Goal: Task Accomplishment & Management: Use online tool/utility

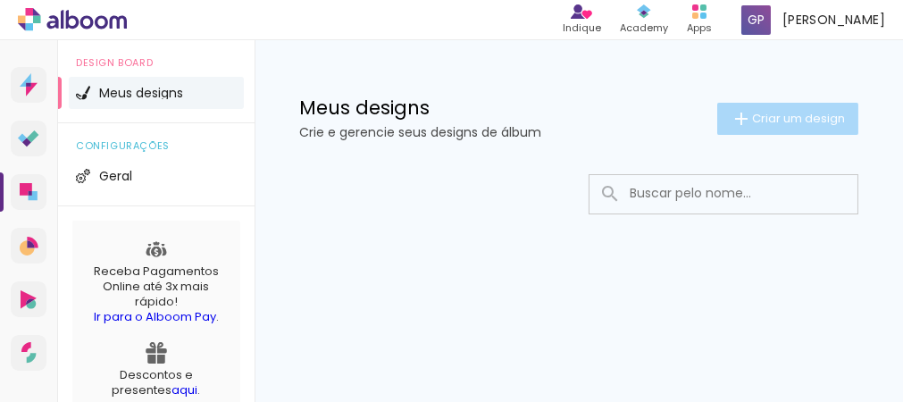
click at [797, 119] on span "Criar um design" at bounding box center [798, 119] width 93 height 12
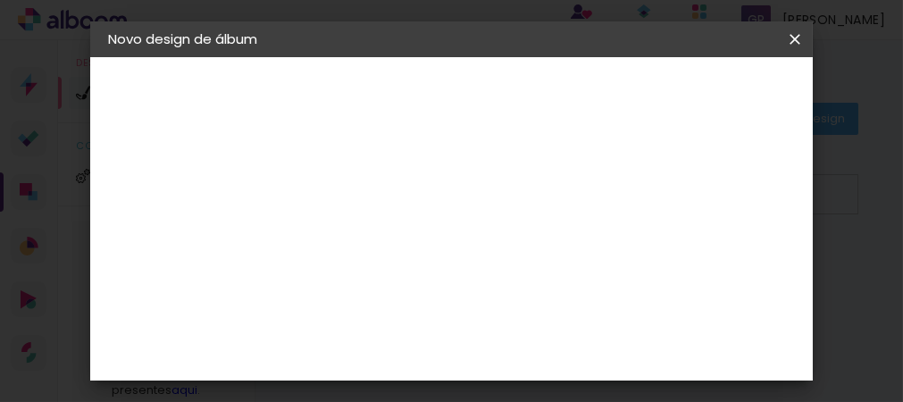
click at [400, 246] on input at bounding box center [400, 240] width 0 height 28
type input "[PERSON_NAME]"
type paper-input "[PERSON_NAME]"
click at [0, 0] on slot "Avançar" at bounding box center [0, 0] width 0 height 0
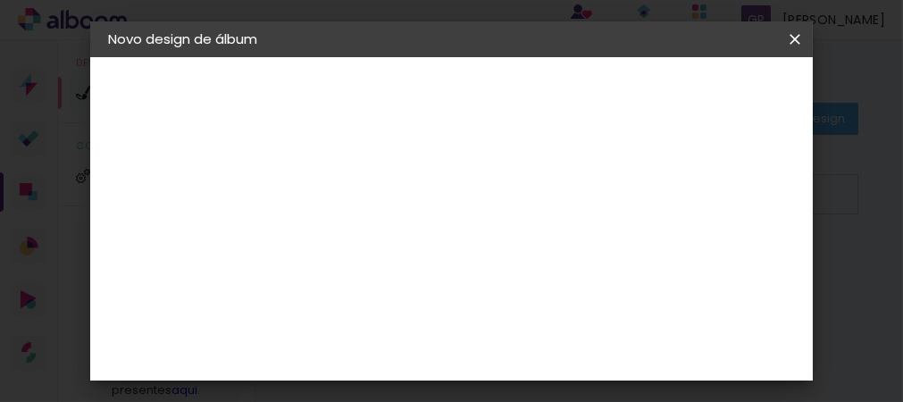
click at [534, 193] on iron-icon at bounding box center [529, 196] width 14 height 14
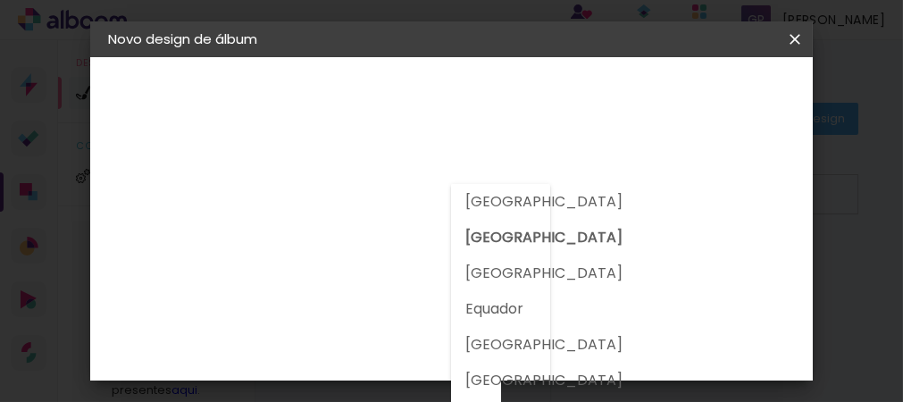
click at [0, 0] on slot "[GEOGRAPHIC_DATA]" at bounding box center [0, 0] width 0 height 0
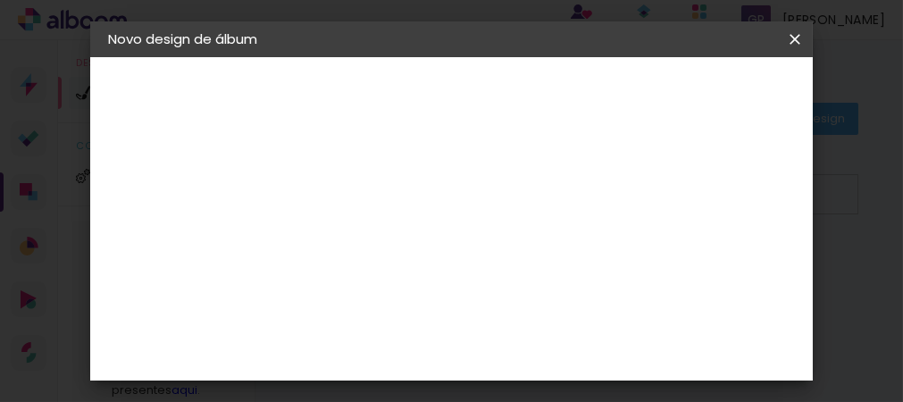
scroll to position [2233, 0]
click at [0, 0] on slot "Avançar" at bounding box center [0, 0] width 0 height 0
click at [476, 288] on span "20 × 30" at bounding box center [479, 302] width 83 height 37
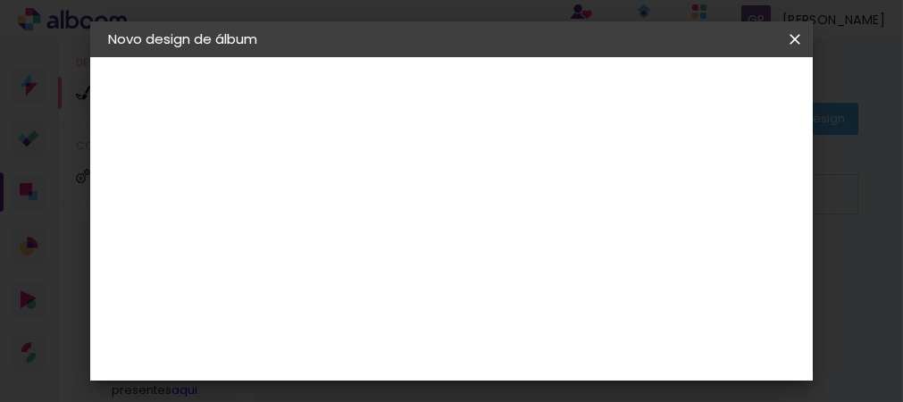
click at [0, 0] on slot "Avançar" at bounding box center [0, 0] width 0 height 0
click at [458, 196] on div at bounding box center [450, 196] width 16 height 16
type paper-checkbox "on"
click at [598, 99] on span "Iniciar design" at bounding box center [577, 100] width 41 height 25
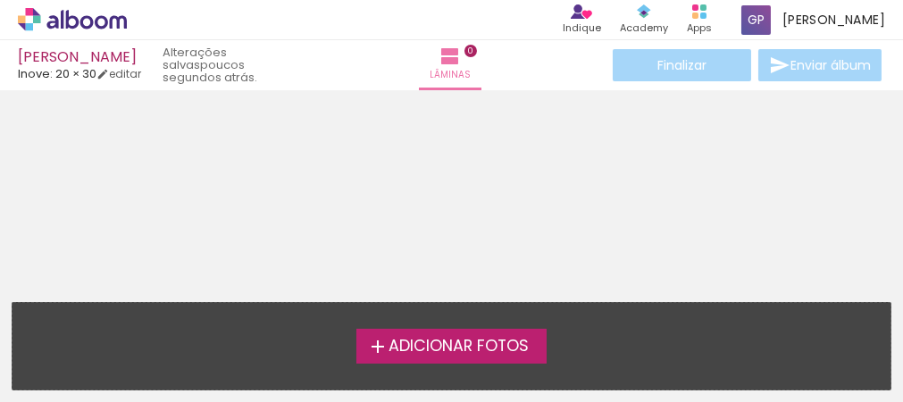
scroll to position [56, 0]
click at [127, 72] on link "editar" at bounding box center [118, 73] width 45 height 15
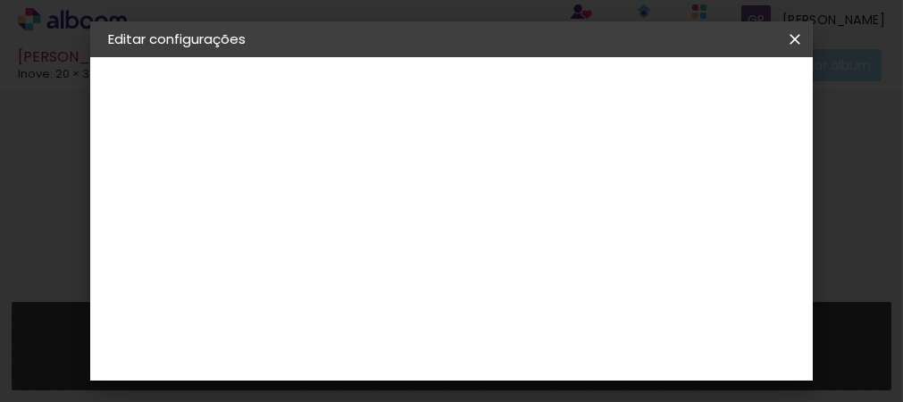
click at [171, 129] on paper-button "[PERSON_NAME]" at bounding box center [206, 132] width 196 height 36
drag, startPoint x: 482, startPoint y: 241, endPoint x: 321, endPoint y: 241, distance: 160.7
click at [321, 57] on quentale-album-spec "Salvar configurações Salvar configurações" at bounding box center [451, 57] width 722 height 0
type input "[PERSON_NAME] (Bethe)"
type paper-input "[PERSON_NAME] (Bethe)"
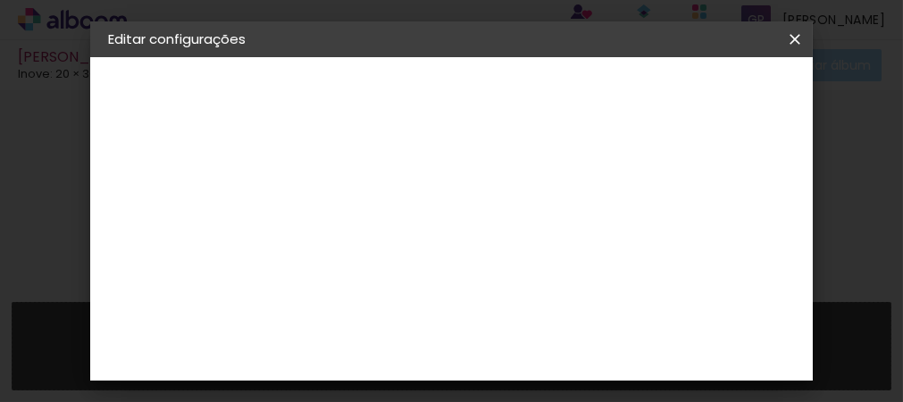
click at [0, 0] on slot "Avançar" at bounding box center [0, 0] width 0 height 0
drag, startPoint x: 750, startPoint y: 99, endPoint x: 722, endPoint y: 363, distance: 265.9
click at [750, 209] on div "Fornecedor Escolha um fornecedor ou avance com o tamanho livre. Voltar Avançar" at bounding box center [541, 133] width 438 height 152
click at [415, 391] on div "Inove" at bounding box center [407, 398] width 38 height 14
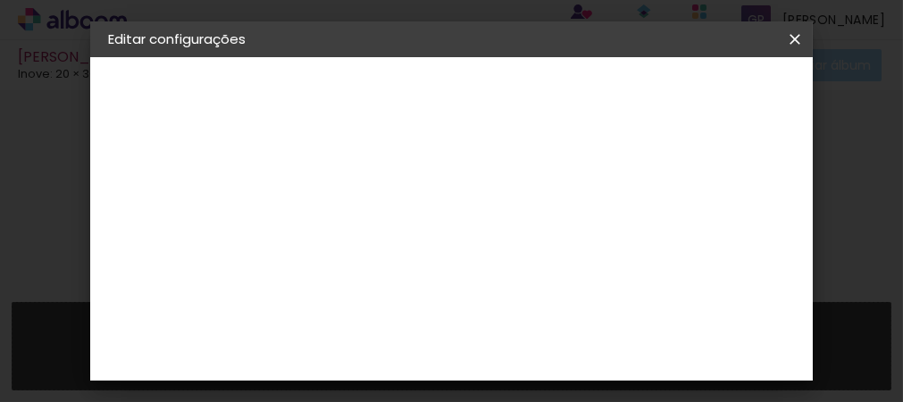
click at [0, 0] on slot "Avançar" at bounding box center [0, 0] width 0 height 0
click at [465, 286] on span "20 × 30" at bounding box center [479, 302] width 83 height 37
click at [0, 0] on slot "Avançar" at bounding box center [0, 0] width 0 height 0
click at [648, 103] on span "Salvar configurações" at bounding box center [602, 100] width 91 height 25
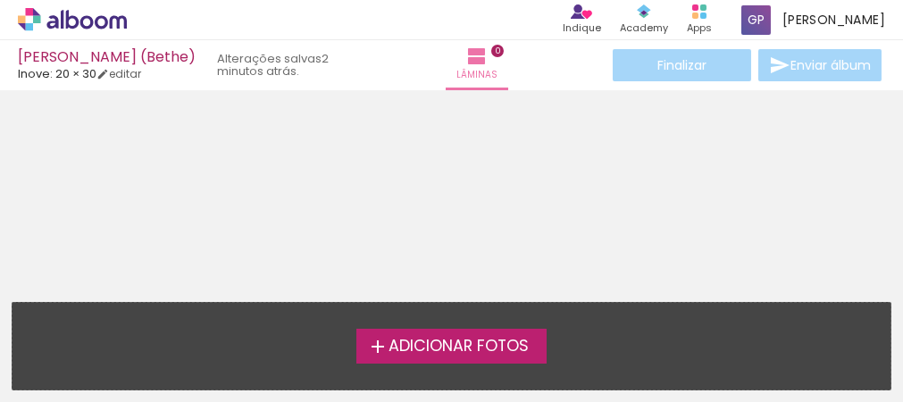
click at [469, 352] on span "Adicionar Fotos" at bounding box center [458, 346] width 140 height 16
click at [0, 0] on input "file" at bounding box center [0, 0] width 0 height 0
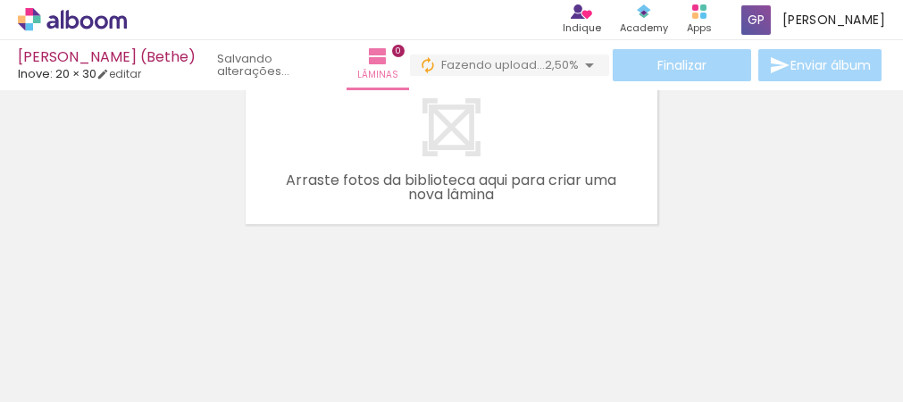
click at [878, 331] on div at bounding box center [878, 341] width 59 height 88
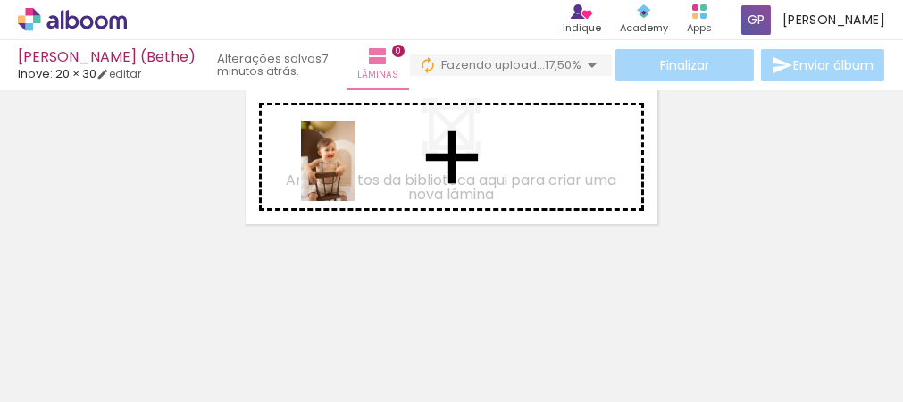
drag, startPoint x: 199, startPoint y: 355, endPoint x: 355, endPoint y: 174, distance: 238.1
click at [355, 174] on quentale-workspace at bounding box center [451, 201] width 903 height 402
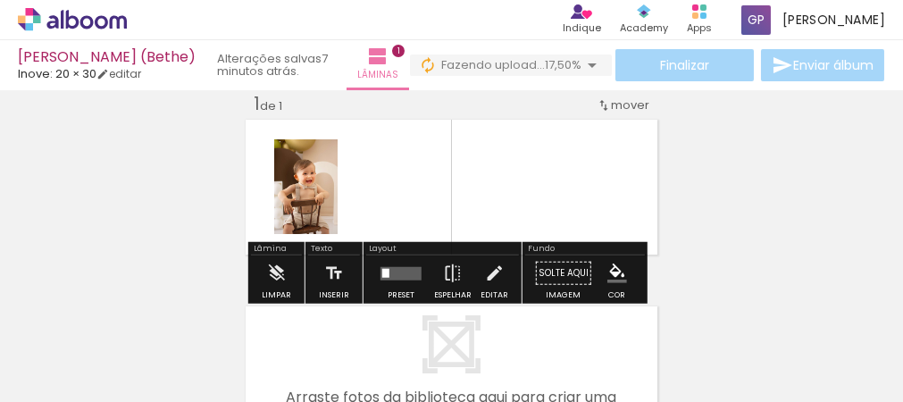
scroll to position [22, 0]
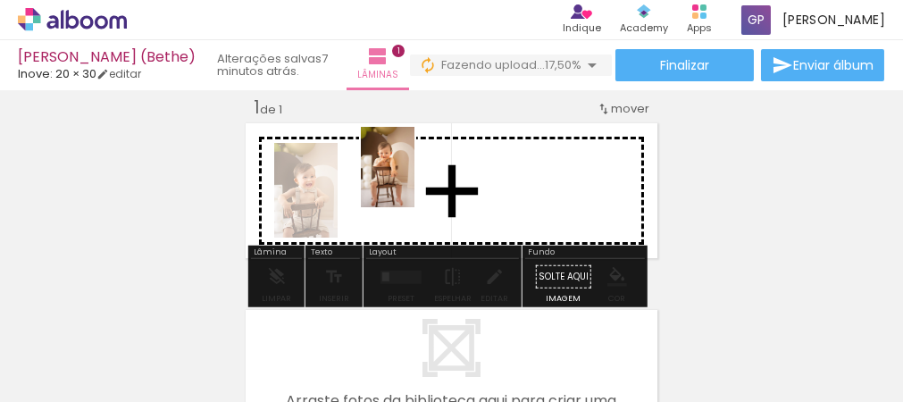
drag, startPoint x: 291, startPoint y: 340, endPoint x: 414, endPoint y: 180, distance: 201.8
click at [414, 180] on quentale-workspace at bounding box center [451, 201] width 903 height 402
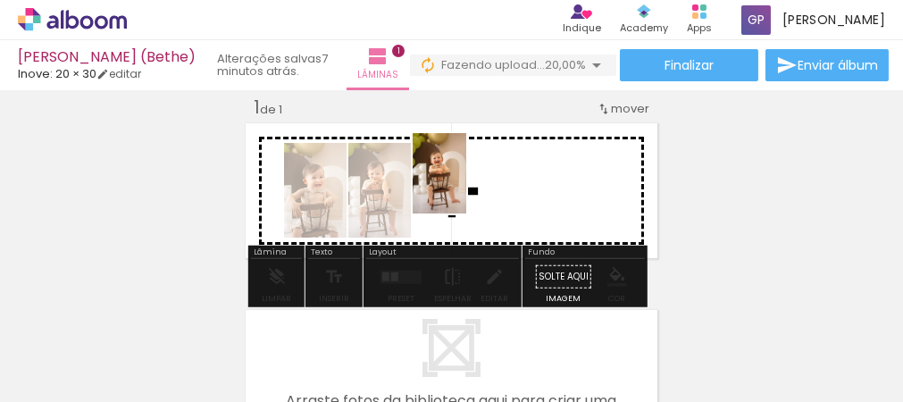
drag, startPoint x: 372, startPoint y: 354, endPoint x: 466, endPoint y: 187, distance: 192.0
click at [466, 187] on quentale-workspace at bounding box center [451, 201] width 903 height 402
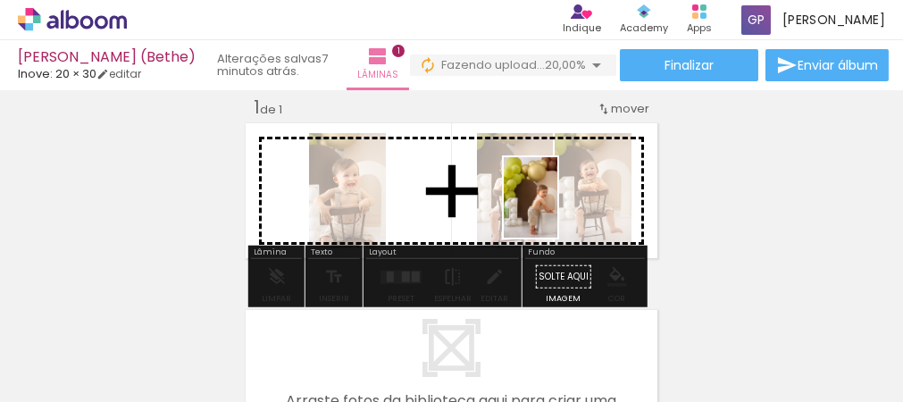
drag, startPoint x: 473, startPoint y: 380, endPoint x: 566, endPoint y: 196, distance: 206.1
click at [566, 196] on quentale-workspace at bounding box center [451, 201] width 903 height 402
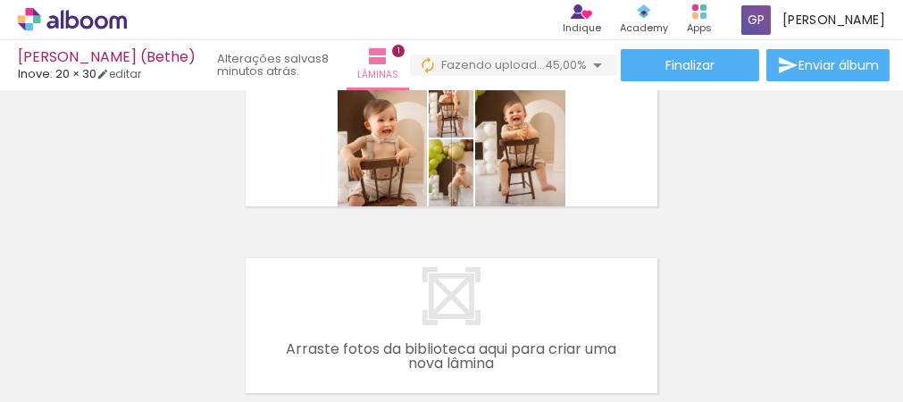
scroll to position [0, 0]
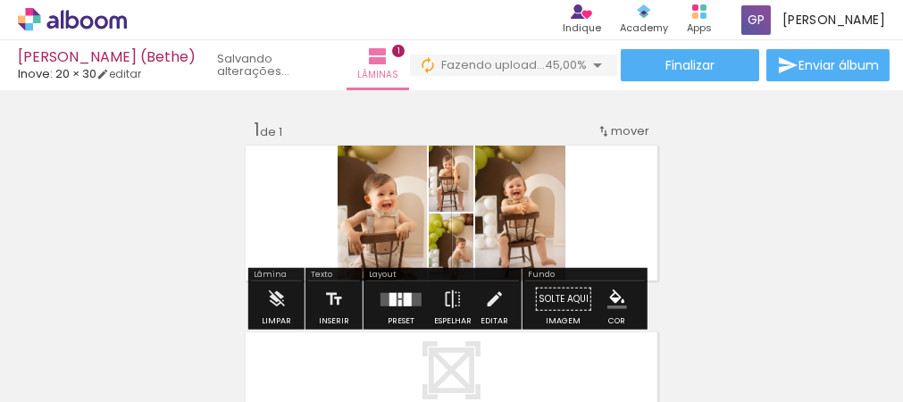
click at [628, 131] on span "mover" at bounding box center [630, 130] width 38 height 17
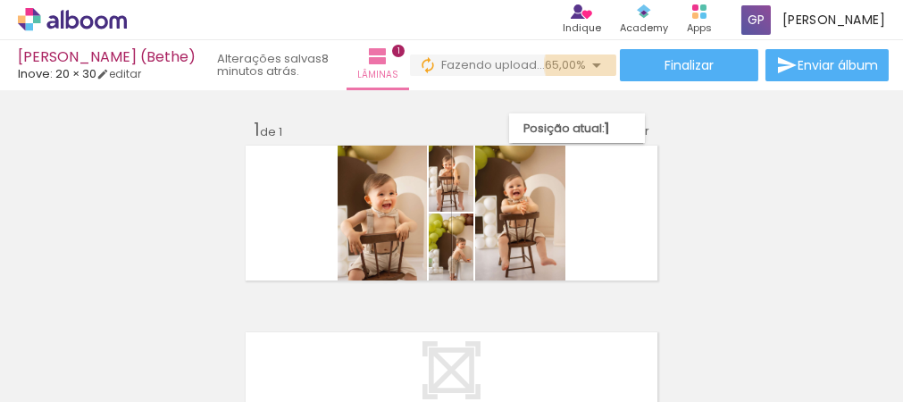
click at [586, 65] on iron-icon at bounding box center [596, 64] width 21 height 21
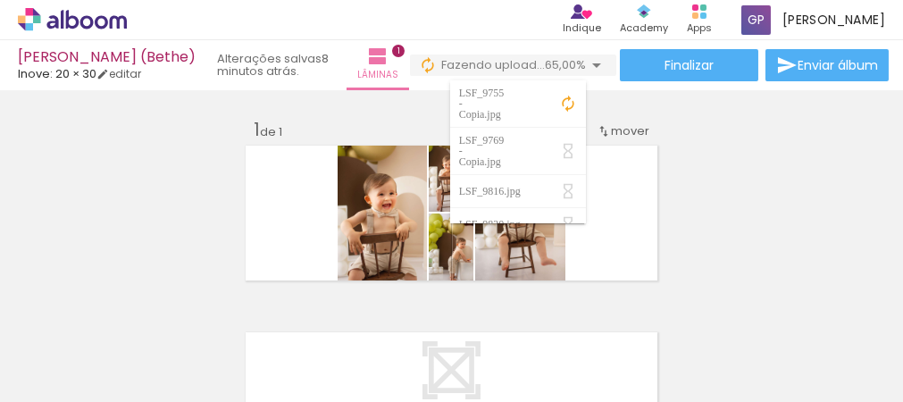
click at [735, 175] on div "Inserir lâmina 1 de 1" at bounding box center [451, 283] width 903 height 374
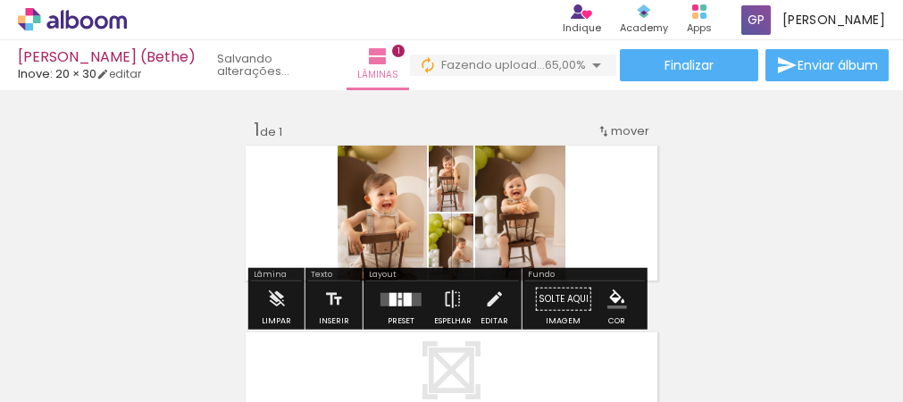
click at [618, 134] on span "mover" at bounding box center [630, 130] width 38 height 17
click at [536, 193] on div at bounding box center [532, 189] width 21 height 18
click at [530, 216] on span at bounding box center [532, 218] width 18 height 4
click at [531, 241] on paper-item at bounding box center [532, 243] width 32 height 13
click at [532, 252] on paper-item at bounding box center [532, 255] width 32 height 13
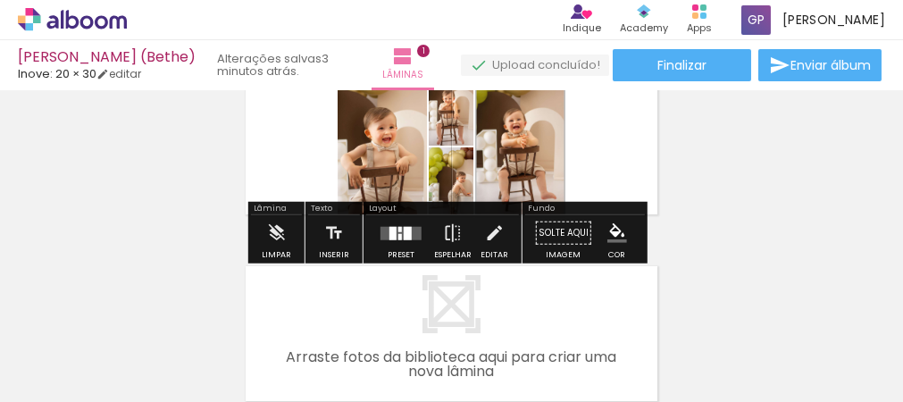
scroll to position [89, 0]
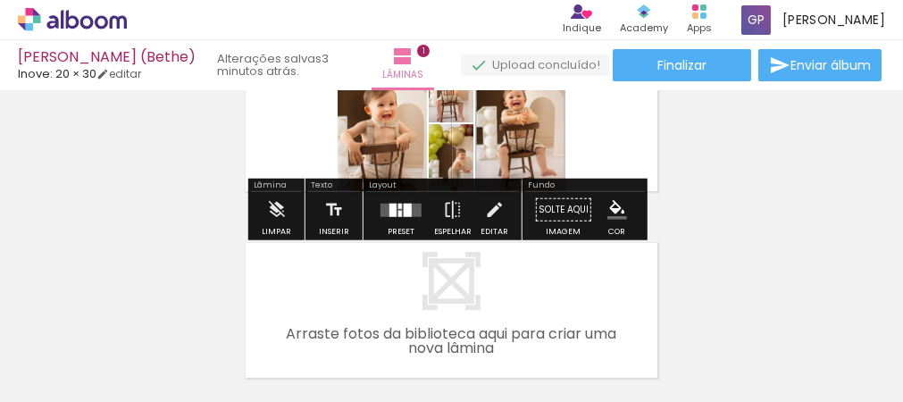
click at [405, 227] on div at bounding box center [401, 210] width 48 height 36
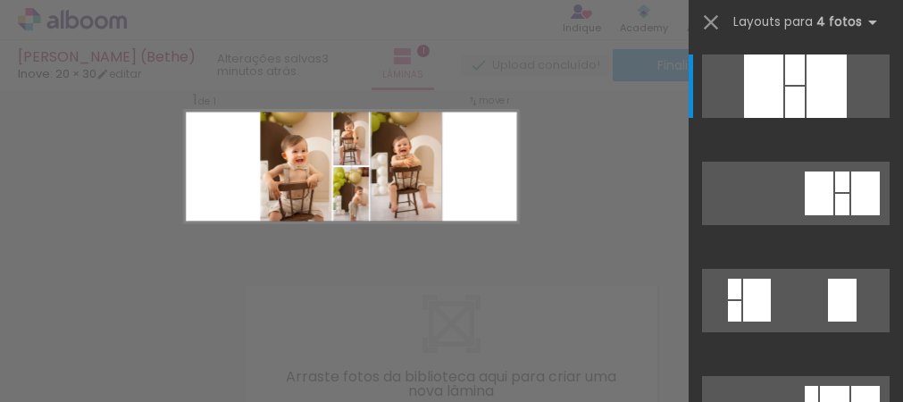
scroll to position [22, 0]
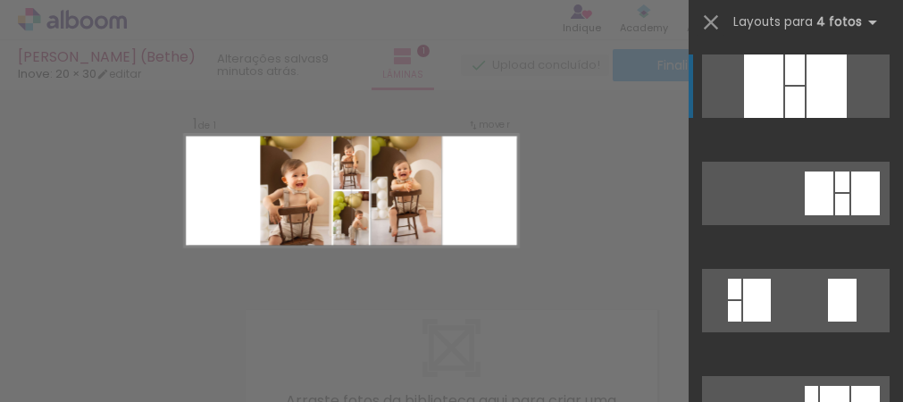
click at [98, 347] on iron-icon at bounding box center [91, 348] width 14 height 14
click at [0, 0] on slot "Não utilizadas" at bounding box center [0, 0] width 0 height 0
type input "Não utilizadas"
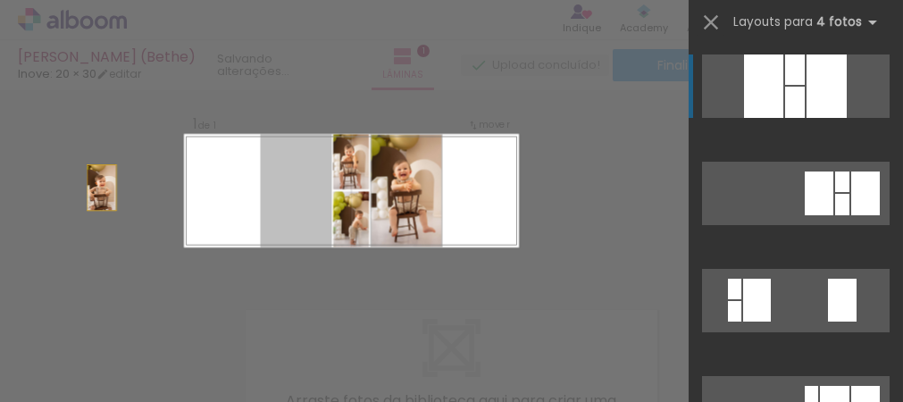
drag, startPoint x: 284, startPoint y: 203, endPoint x: 46, endPoint y: 187, distance: 238.1
click at [46, 187] on div "Inserir lâmina 1 de 1 Confirmar Cancelar" at bounding box center [451, 276] width 903 height 416
drag, startPoint x: 305, startPoint y: 196, endPoint x: 41, endPoint y: 184, distance: 263.7
click at [41, 184] on div "Inserir lâmina 1 de 1 Confirmar Cancelar" at bounding box center [451, 276] width 903 height 416
drag, startPoint x: 286, startPoint y: 200, endPoint x: 66, endPoint y: 194, distance: 219.8
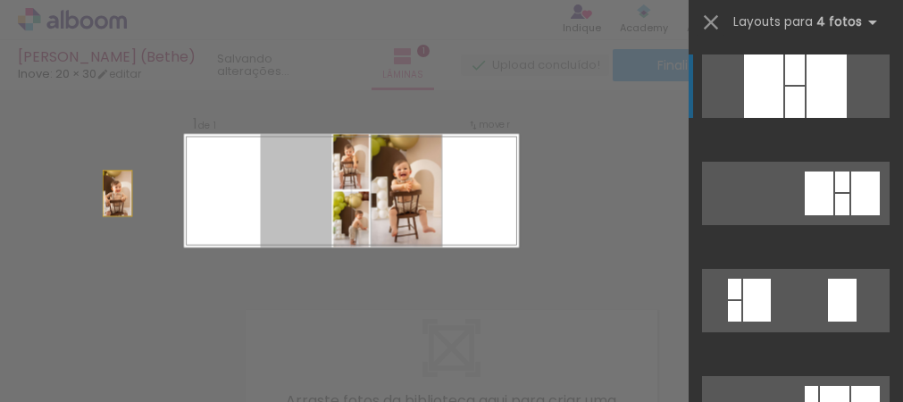
click at [66, 194] on div "Inserir lâmina 1 de 1 Confirmar Cancelar" at bounding box center [451, 276] width 903 height 416
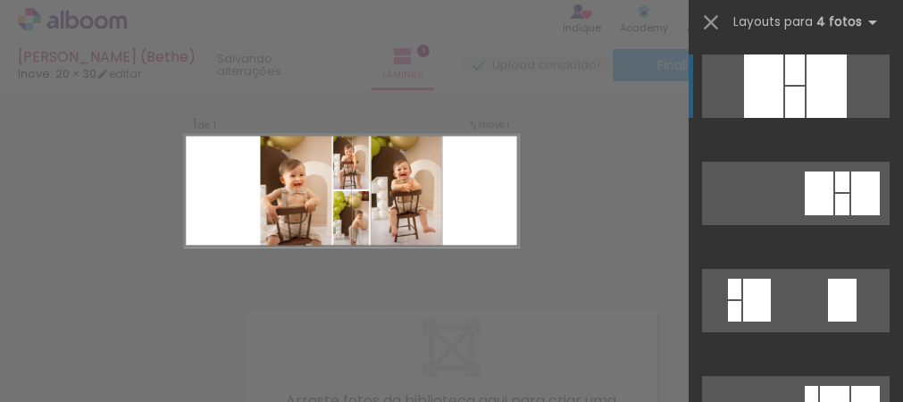
click at [591, 161] on div "Confirmar Cancelar" at bounding box center [451, 276] width 903 height 416
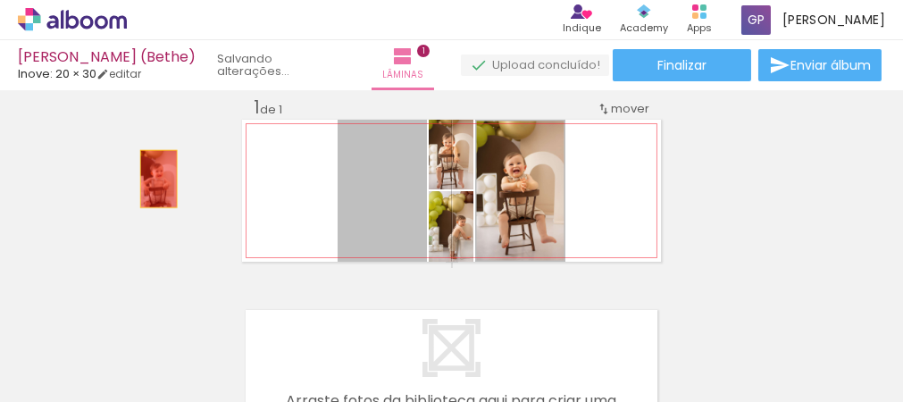
drag, startPoint x: 355, startPoint y: 188, endPoint x: 152, endPoint y: 179, distance: 203.8
click at [152, 179] on div "Inserir lâmina 1 de 1" at bounding box center [451, 261] width 903 height 374
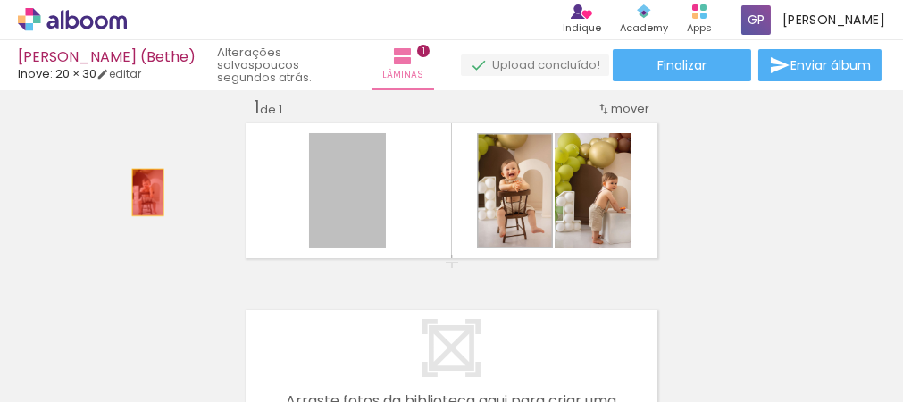
drag, startPoint x: 340, startPoint y: 221, endPoint x: 141, endPoint y: 192, distance: 201.3
click at [141, 192] on div "Inserir lâmina 1 de 1" at bounding box center [451, 261] width 903 height 374
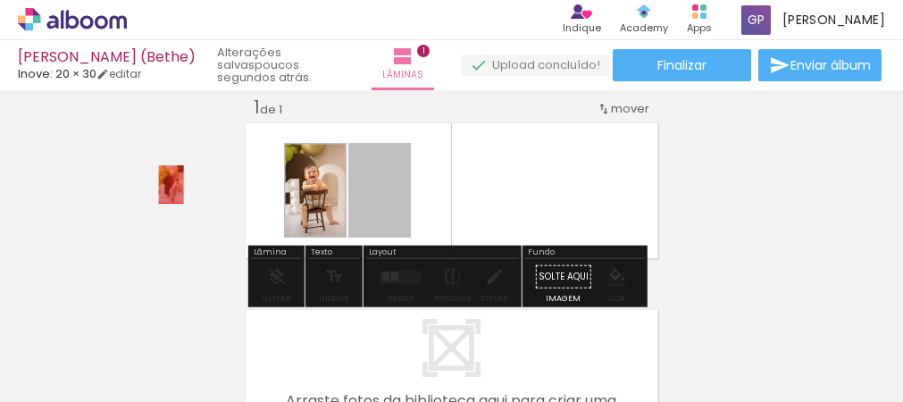
drag, startPoint x: 371, startPoint y: 192, endPoint x: 163, endPoint y: 184, distance: 207.3
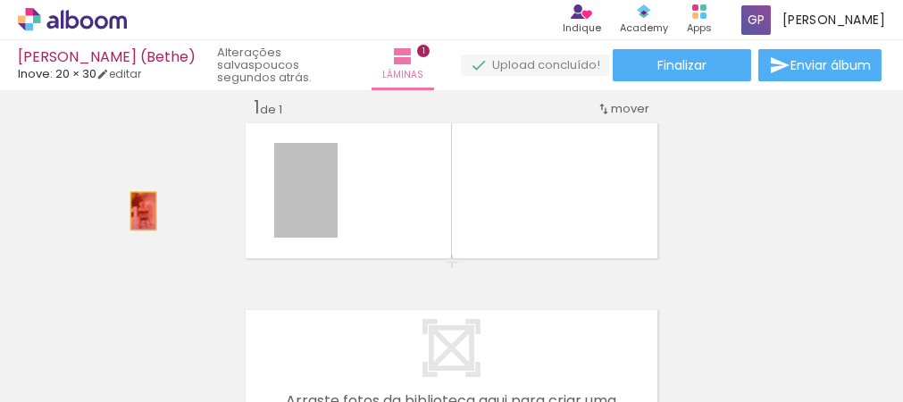
drag, startPoint x: 314, startPoint y: 199, endPoint x: 137, endPoint y: 211, distance: 178.1
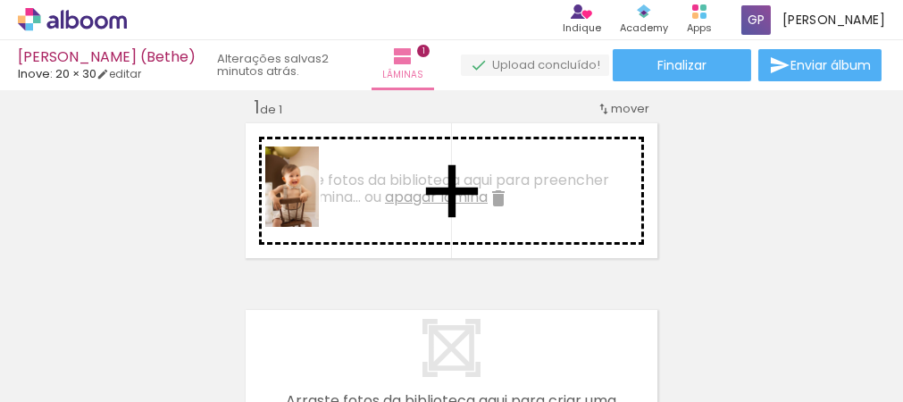
drag, startPoint x: 180, startPoint y: 352, endPoint x: 319, endPoint y: 200, distance: 206.0
click at [319, 200] on quentale-workspace at bounding box center [451, 201] width 903 height 402
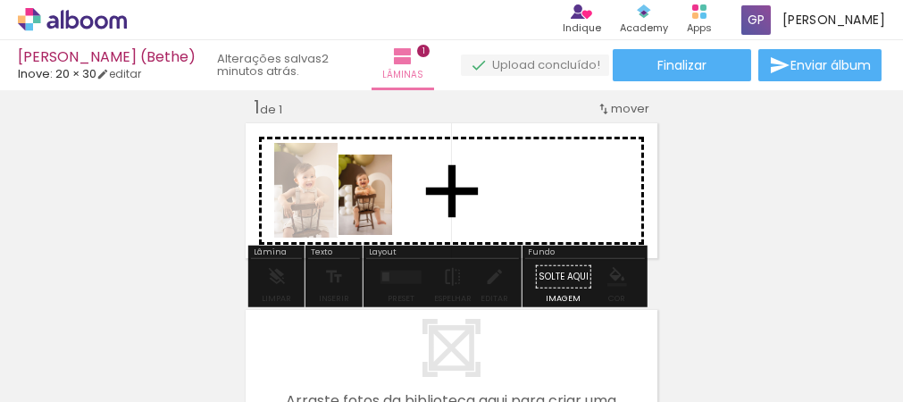
drag, startPoint x: 273, startPoint y: 360, endPoint x: 392, endPoint y: 208, distance: 192.8
click at [392, 208] on quentale-workspace at bounding box center [451, 201] width 903 height 402
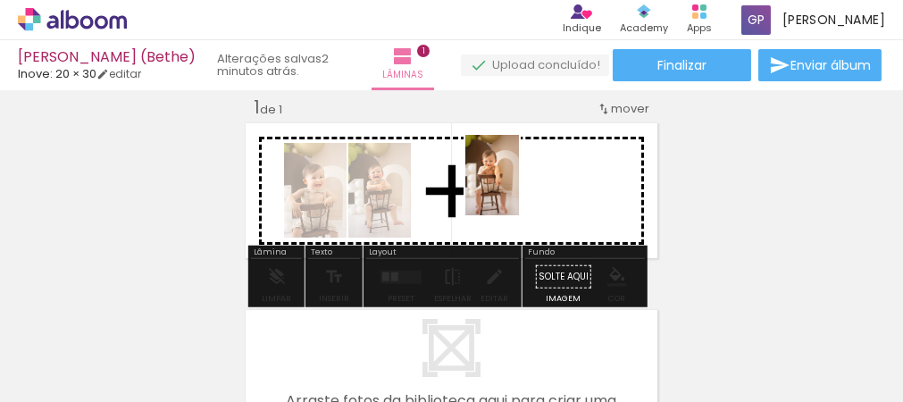
drag, startPoint x: 207, startPoint y: 353, endPoint x: 517, endPoint y: 191, distance: 349.5
click at [517, 191] on quentale-workspace at bounding box center [451, 201] width 903 height 402
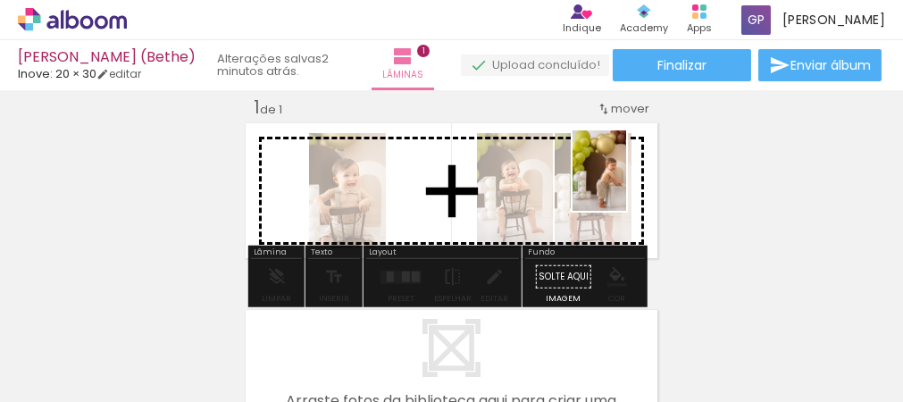
drag, startPoint x: 175, startPoint y: 346, endPoint x: 626, endPoint y: 184, distance: 479.1
click at [626, 184] on quentale-workspace at bounding box center [451, 201] width 903 height 402
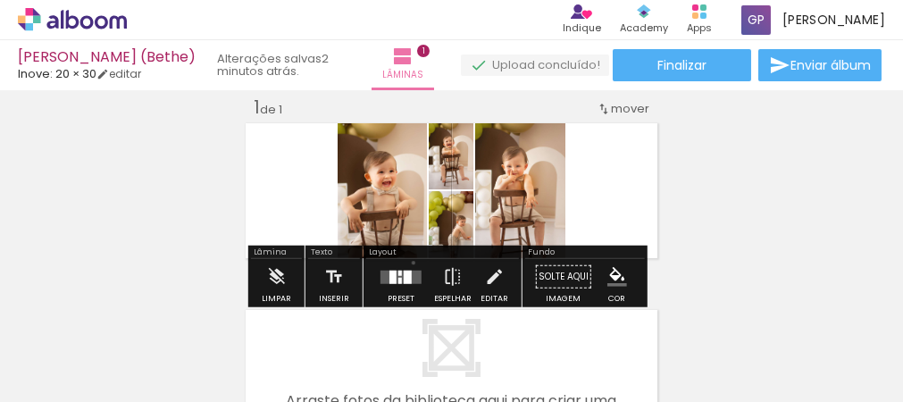
click at [404, 269] on div at bounding box center [401, 277] width 48 height 36
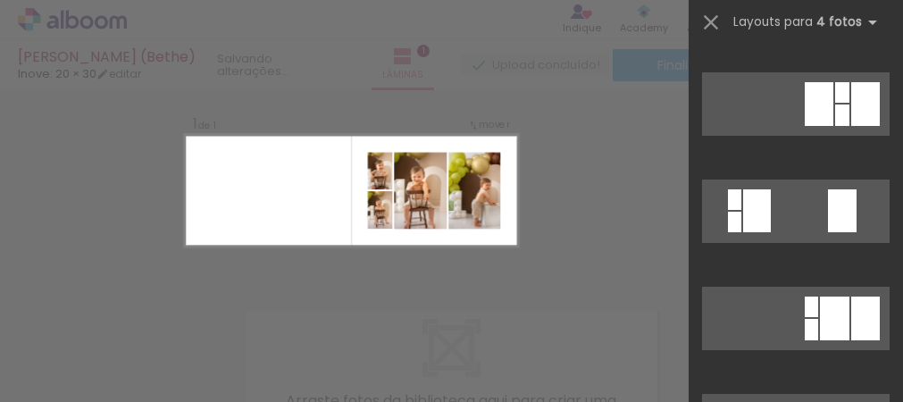
scroll to position [179, 0]
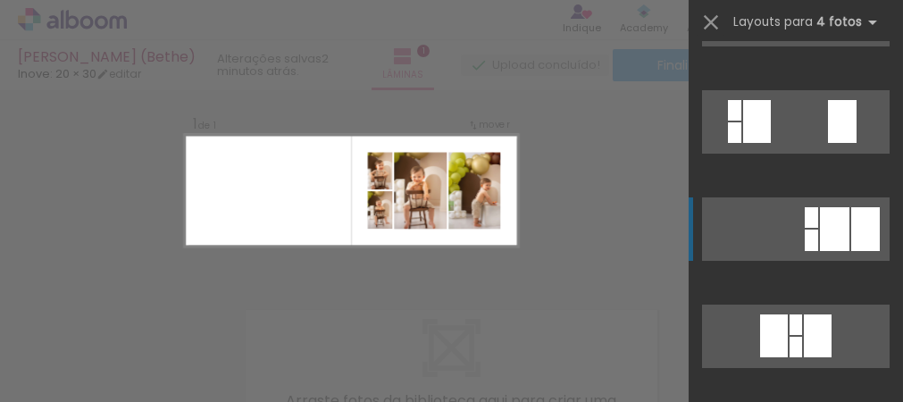
click at [825, 245] on div at bounding box center [834, 229] width 29 height 44
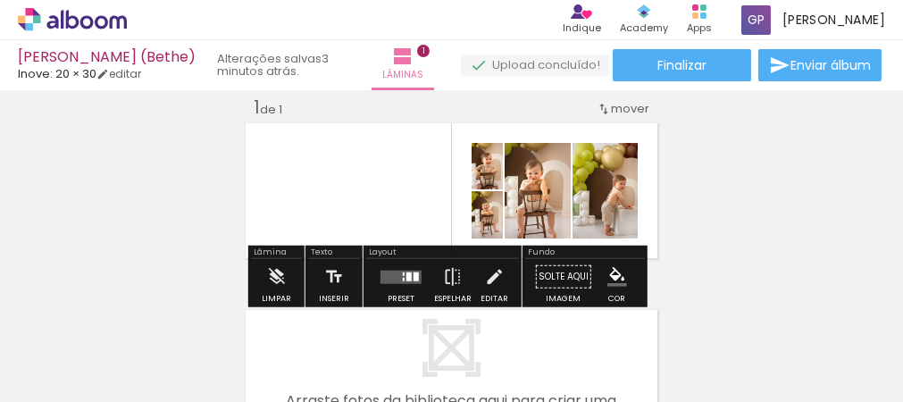
scroll to position [112, 0]
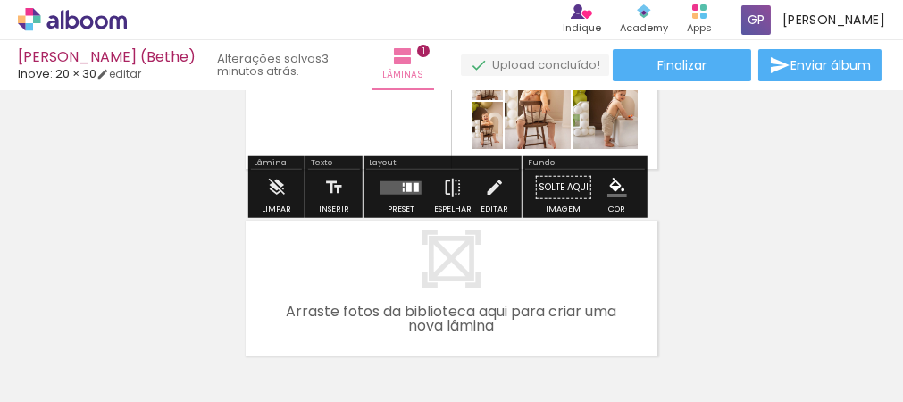
click at [388, 195] on div at bounding box center [401, 188] width 48 height 36
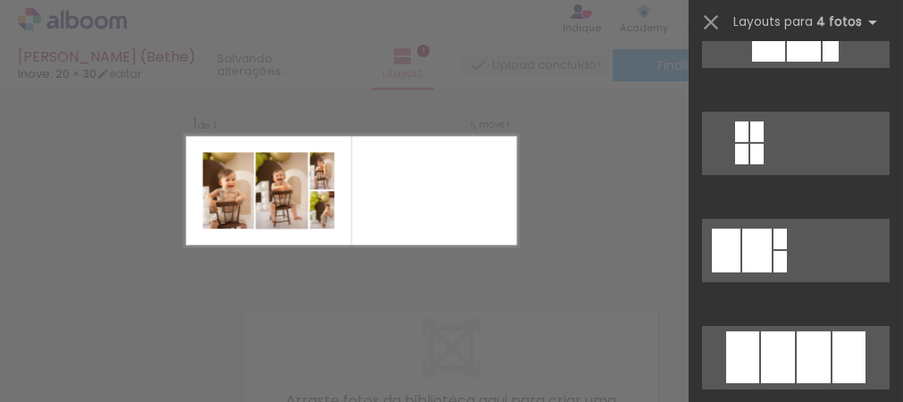
scroll to position [1036, 0]
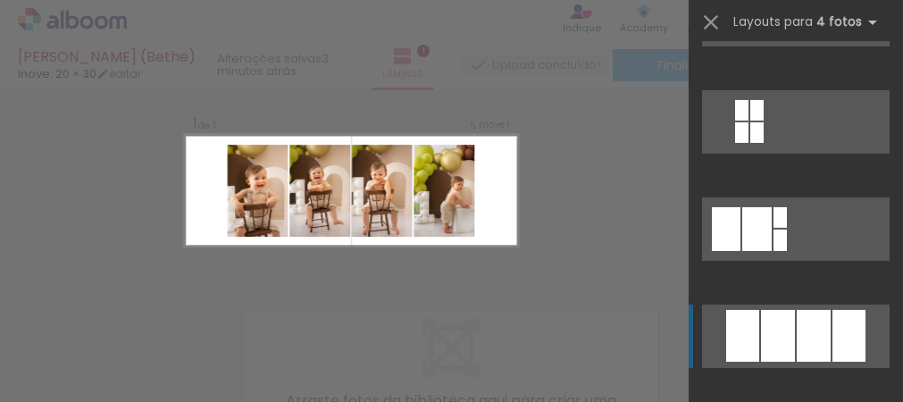
click at [800, 328] on div at bounding box center [814, 336] width 34 height 52
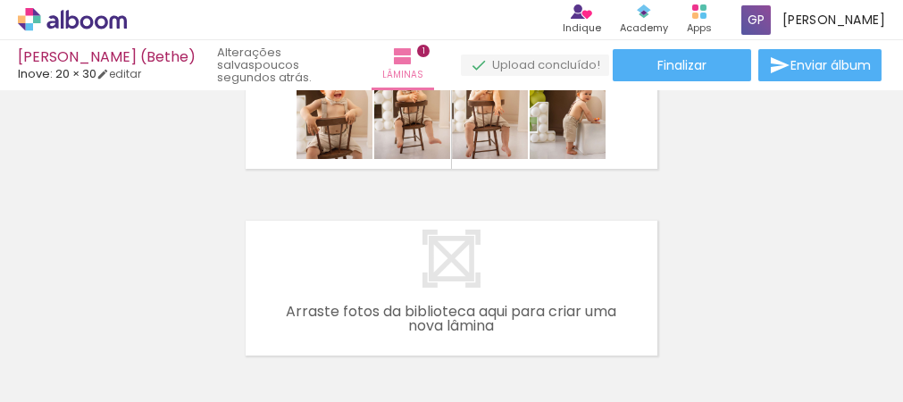
scroll to position [201, 0]
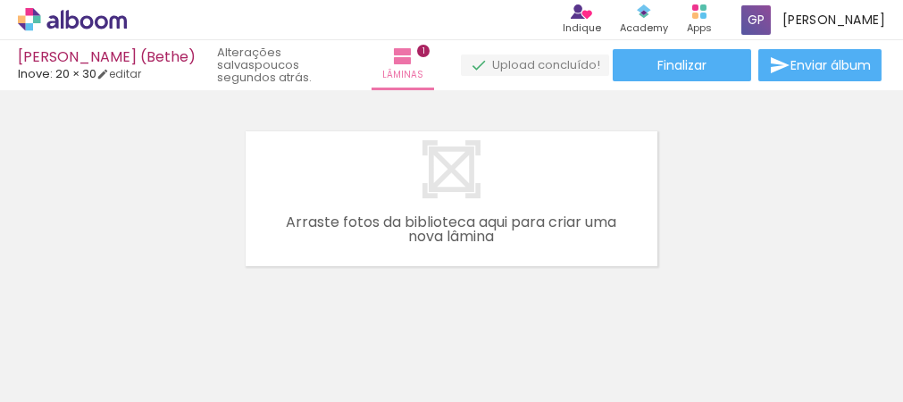
click at [472, 210] on quentale-layouter at bounding box center [451, 199] width 419 height 142
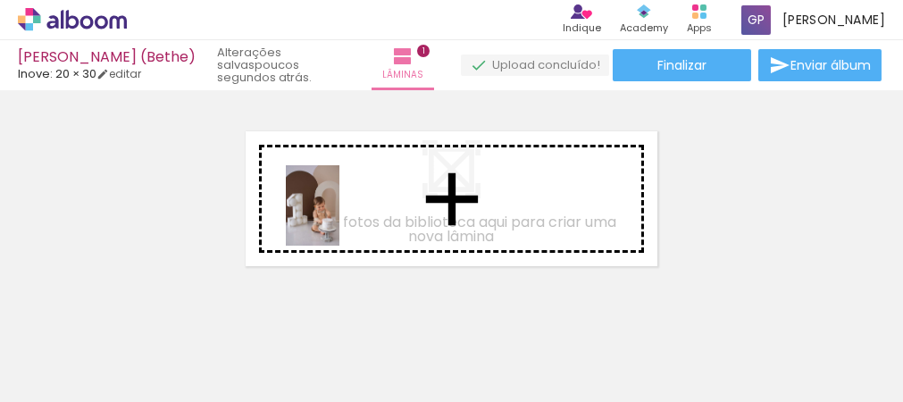
drag, startPoint x: 185, startPoint y: 352, endPoint x: 339, endPoint y: 219, distance: 203.9
click at [339, 219] on quentale-workspace at bounding box center [451, 201] width 903 height 402
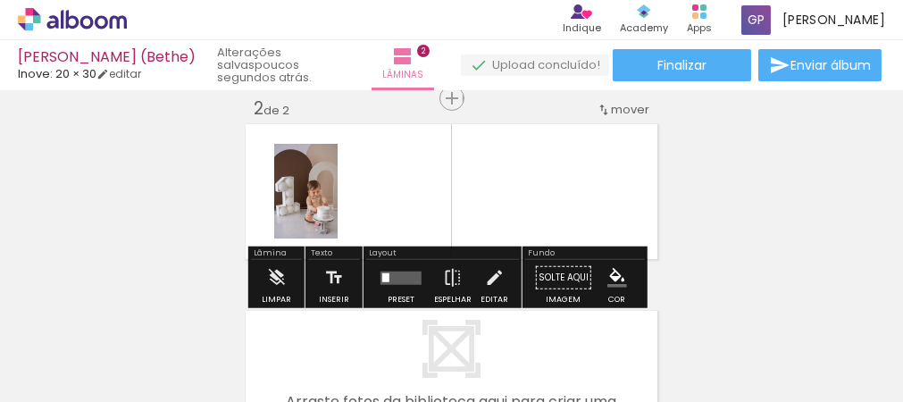
scroll to position [209, 0]
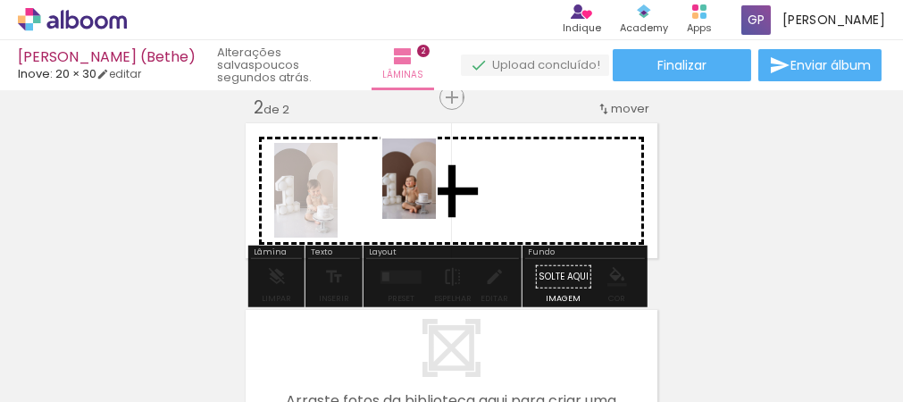
drag, startPoint x: 189, startPoint y: 362, endPoint x: 436, endPoint y: 192, distance: 299.2
click at [436, 192] on quentale-workspace at bounding box center [451, 201] width 903 height 402
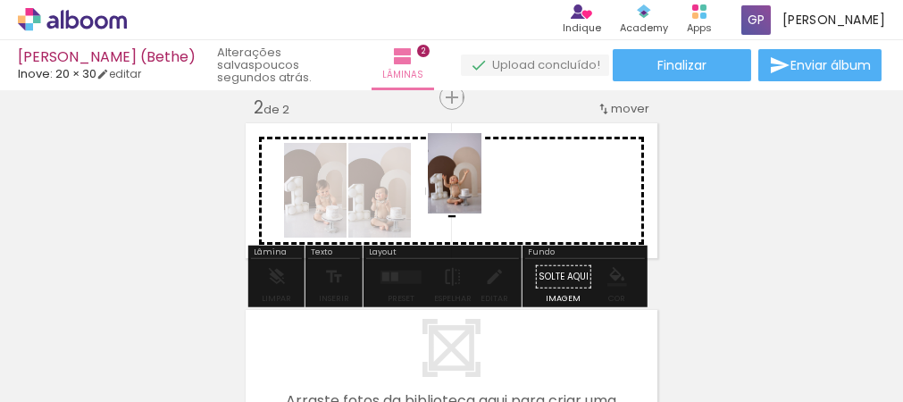
drag, startPoint x: 190, startPoint y: 338, endPoint x: 481, endPoint y: 187, distance: 328.3
click at [481, 187] on quentale-workspace at bounding box center [451, 201] width 903 height 402
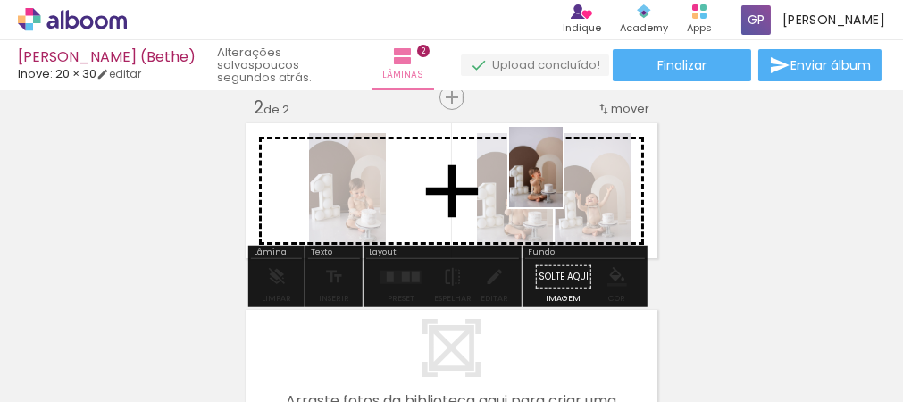
drag, startPoint x: 174, startPoint y: 339, endPoint x: 563, endPoint y: 180, distance: 419.7
click at [563, 180] on quentale-workspace at bounding box center [451, 201] width 903 height 402
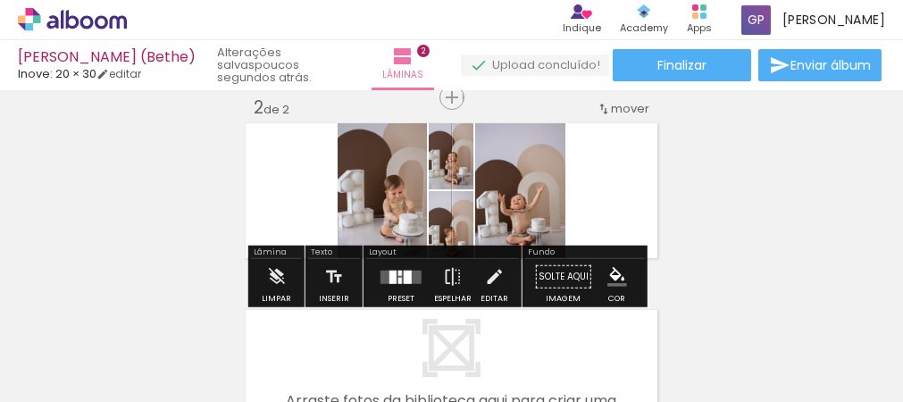
scroll to position [298, 0]
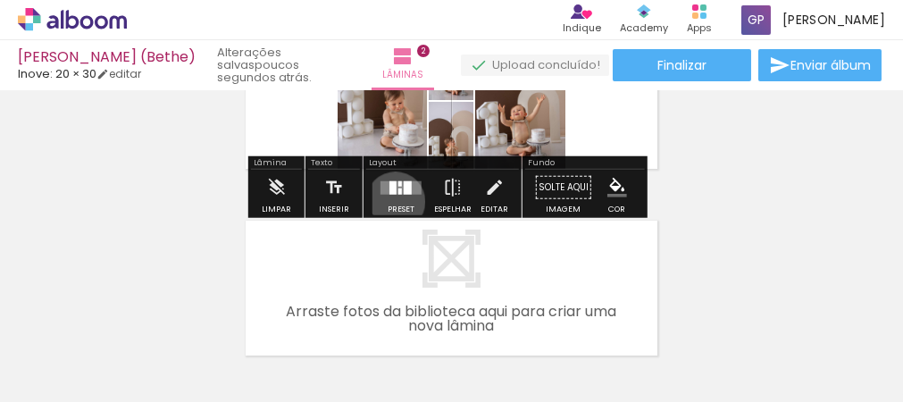
click at [391, 200] on div at bounding box center [401, 188] width 48 height 36
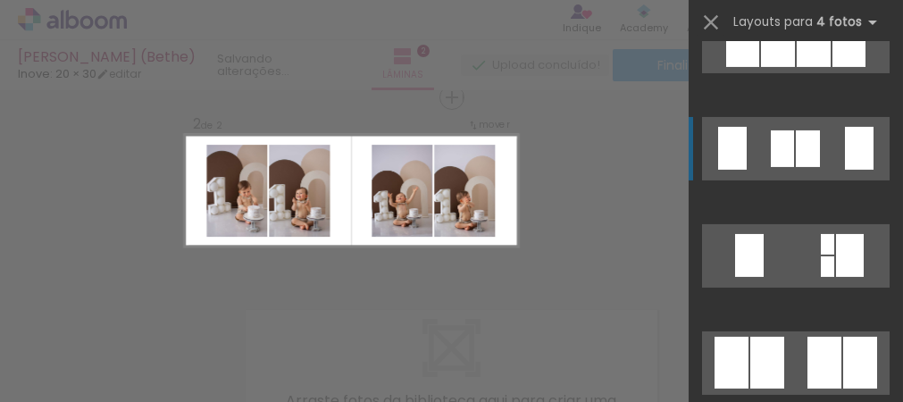
scroll to position [1340, 0]
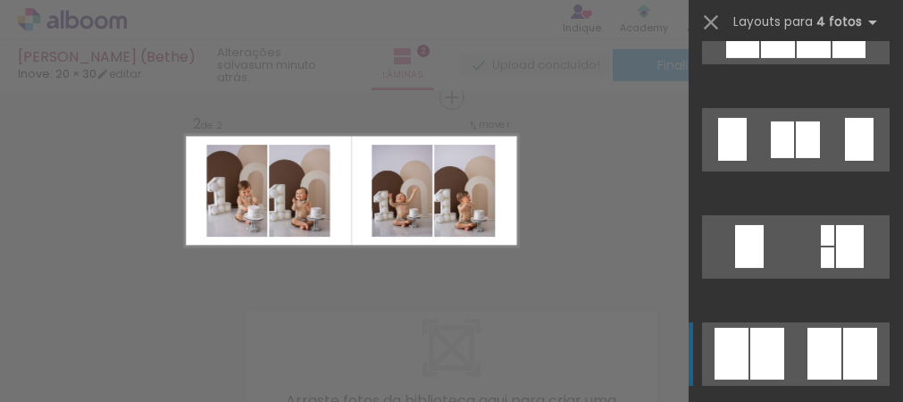
click at [766, 362] on div at bounding box center [767, 354] width 34 height 52
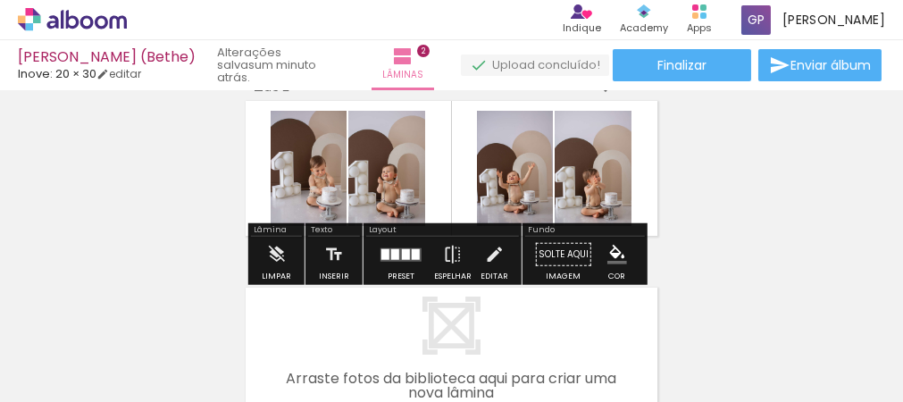
scroll to position [268, 0]
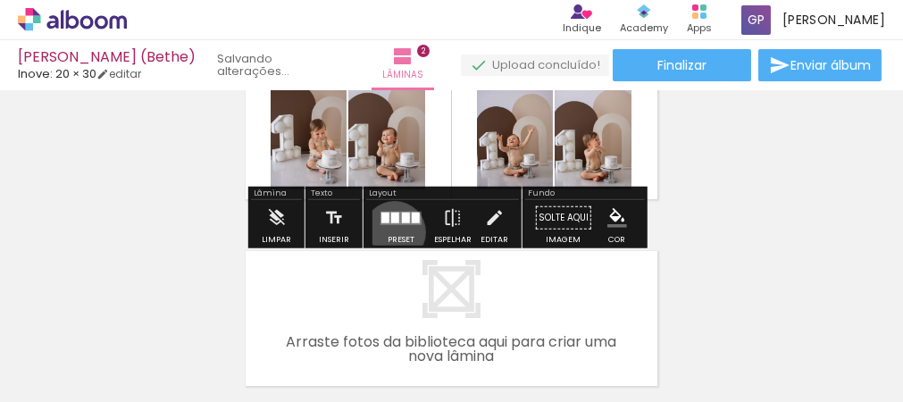
click at [390, 231] on div at bounding box center [401, 218] width 48 height 36
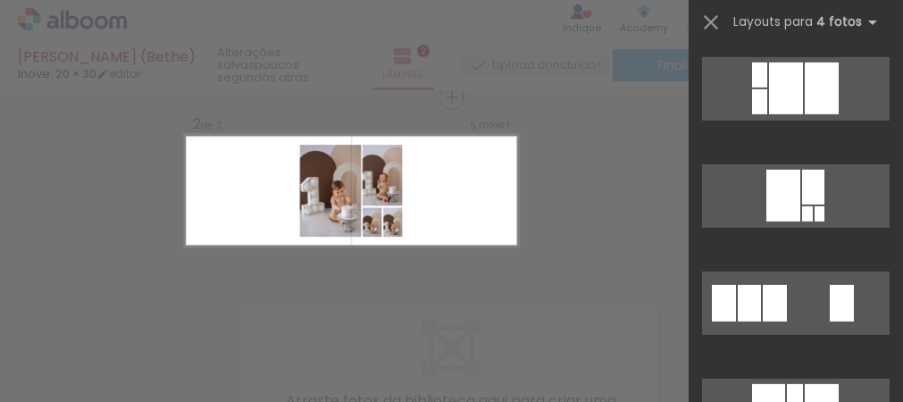
scroll to position [2590, 0]
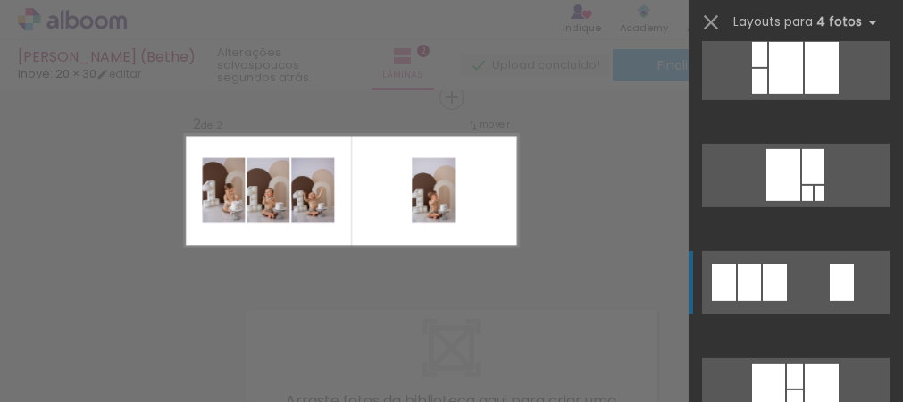
click at [763, 293] on div at bounding box center [775, 282] width 24 height 37
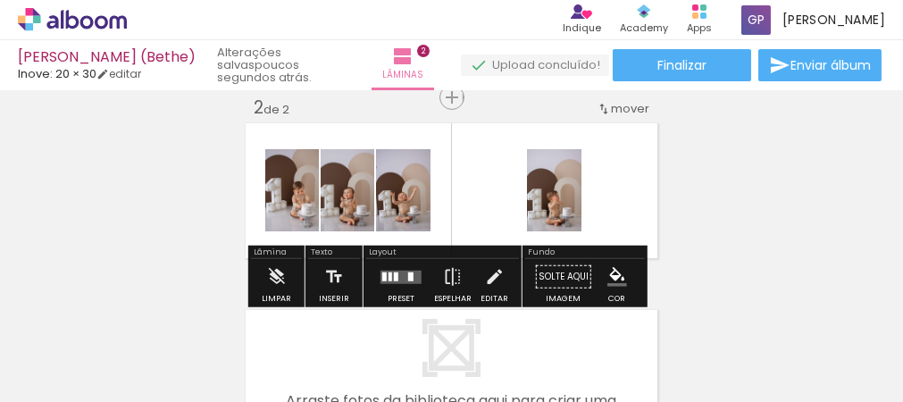
click at [554, 154] on div "P&B Largura Cor" at bounding box center [558, 154] width 54 height 0
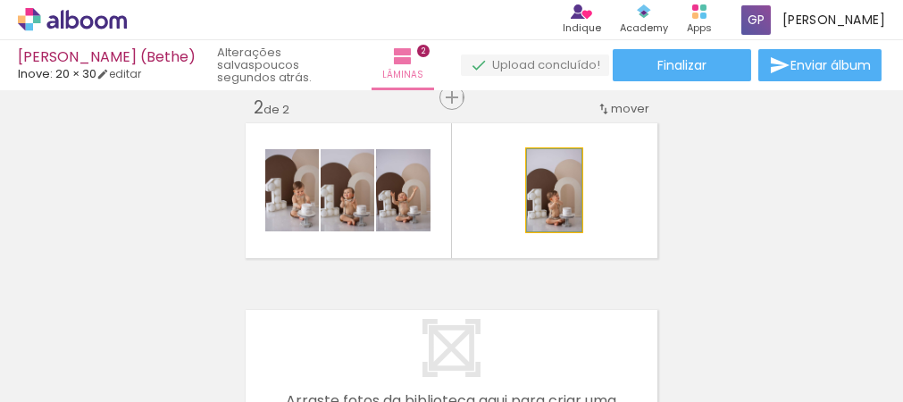
click at [564, 183] on quentale-photo at bounding box center [554, 190] width 54 height 82
drag, startPoint x: 559, startPoint y: 179, endPoint x: 582, endPoint y: 184, distance: 23.8
type paper-slider "100"
click at [582, 184] on quentale-layouter at bounding box center [451, 191] width 419 height 142
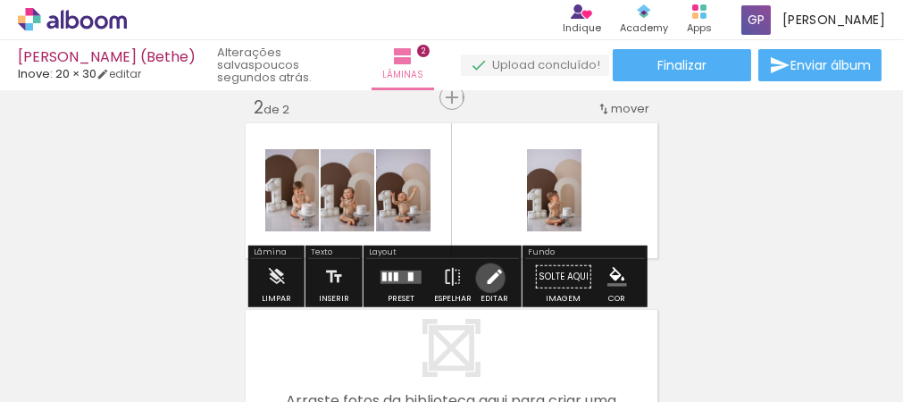
click at [486, 277] on iron-icon at bounding box center [494, 277] width 20 height 36
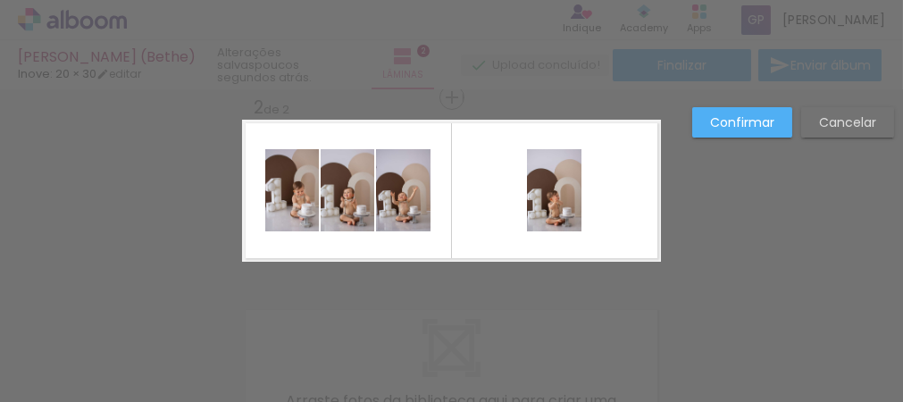
click at [565, 166] on quentale-photo at bounding box center [554, 190] width 54 height 82
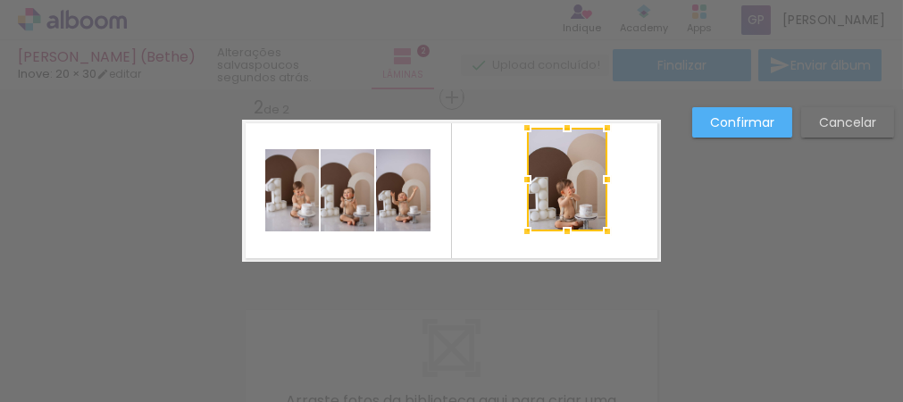
drag, startPoint x: 577, startPoint y: 147, endPoint x: 603, endPoint y: 126, distance: 33.6
click at [603, 126] on div at bounding box center [607, 128] width 36 height 36
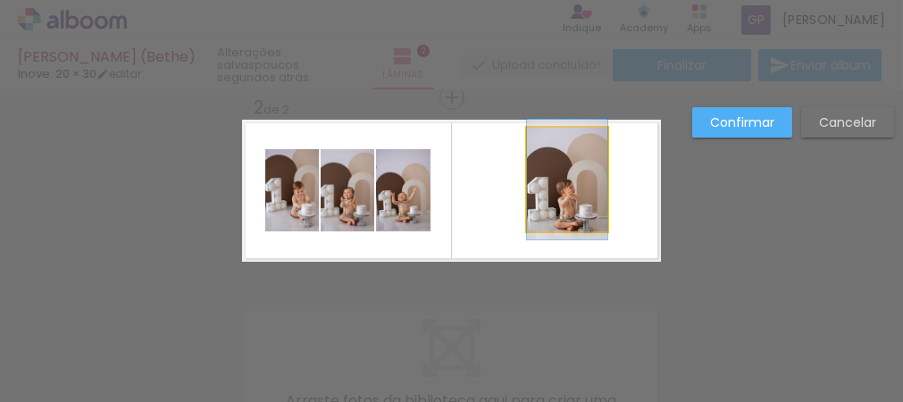
click at [527, 224] on quentale-photo at bounding box center [567, 180] width 80 height 104
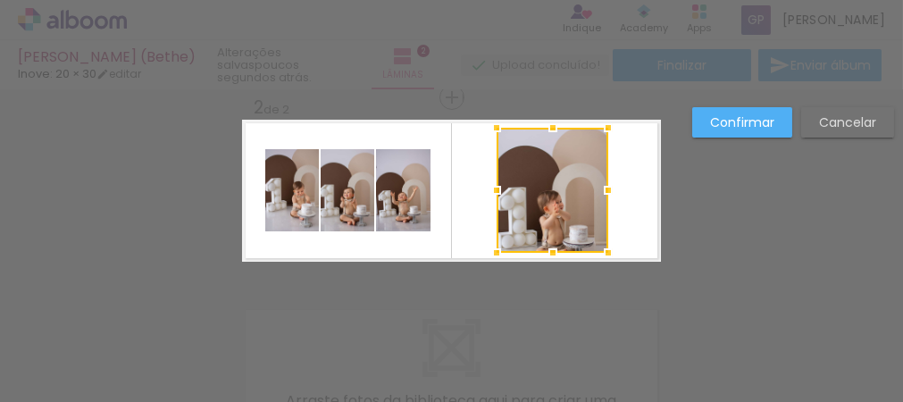
drag, startPoint x: 522, startPoint y: 230, endPoint x: 491, endPoint y: 251, distance: 37.2
click at [491, 251] on div at bounding box center [497, 253] width 36 height 36
drag, startPoint x: 596, startPoint y: 218, endPoint x: 582, endPoint y: 188, distance: 32.4
click at [591, 181] on div at bounding box center [553, 190] width 112 height 125
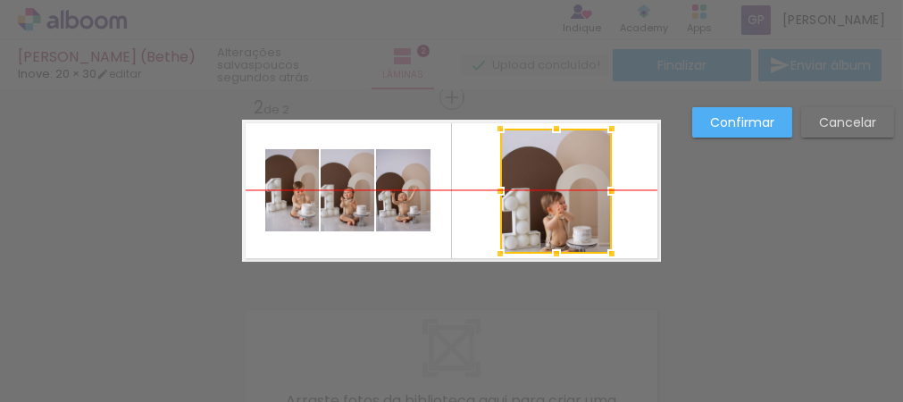
click at [570, 219] on div at bounding box center [556, 191] width 112 height 125
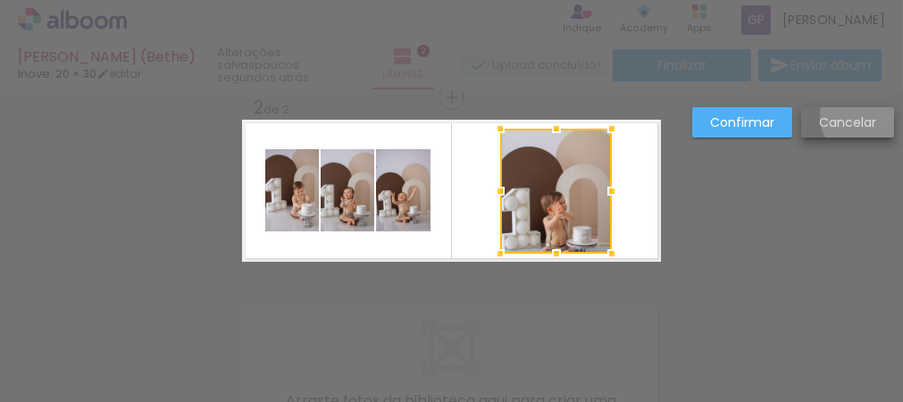
click at [0, 0] on slot "Cancelar" at bounding box center [0, 0] width 0 height 0
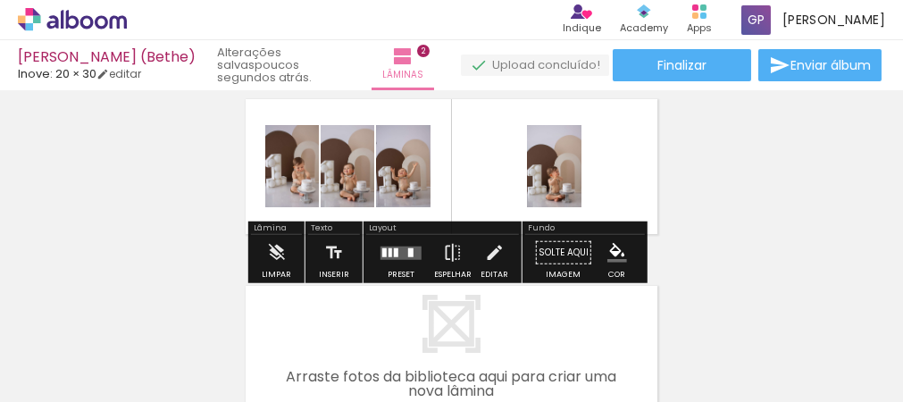
scroll to position [209, 0]
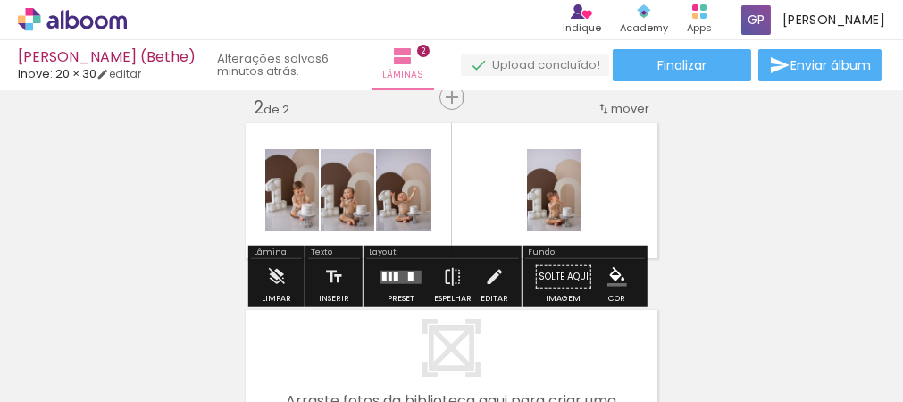
click at [539, 182] on paper-button "P&B" at bounding box center [549, 195] width 27 height 27
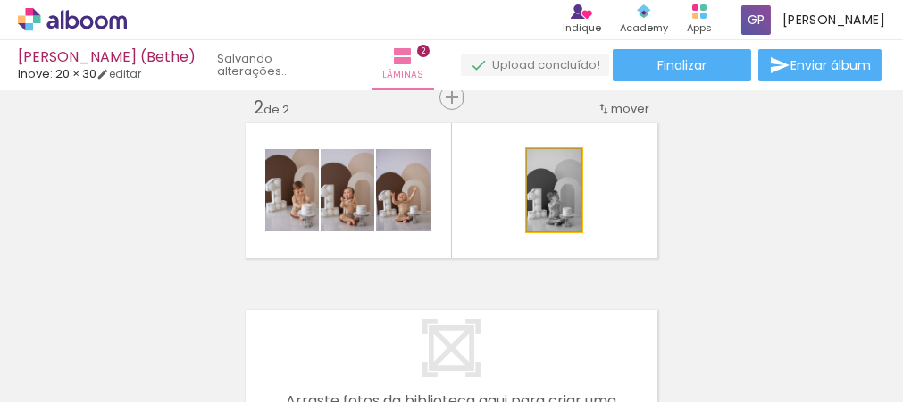
click at [537, 166] on iron-icon at bounding box center [539, 168] width 5 height 18
click at [550, 164] on div at bounding box center [556, 168] width 16 height 16
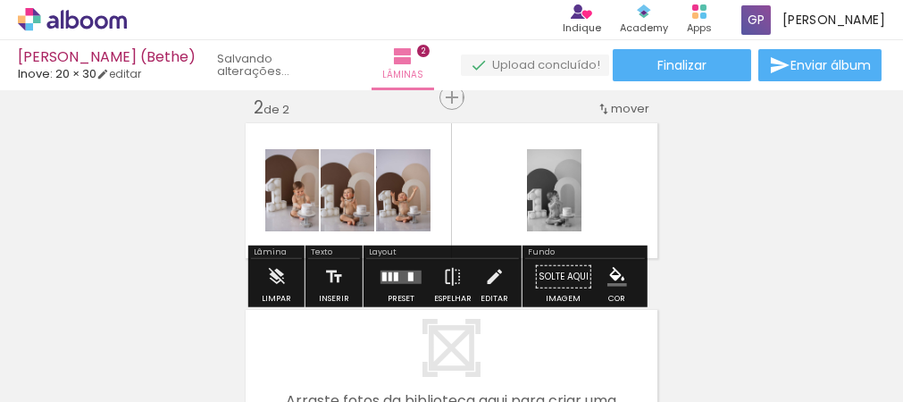
click at [556, 166] on div at bounding box center [556, 168] width 29 height 29
click at [558, 203] on div "P&B" at bounding box center [549, 195] width 35 height 27
click at [585, 187] on quentale-layouter at bounding box center [451, 191] width 419 height 142
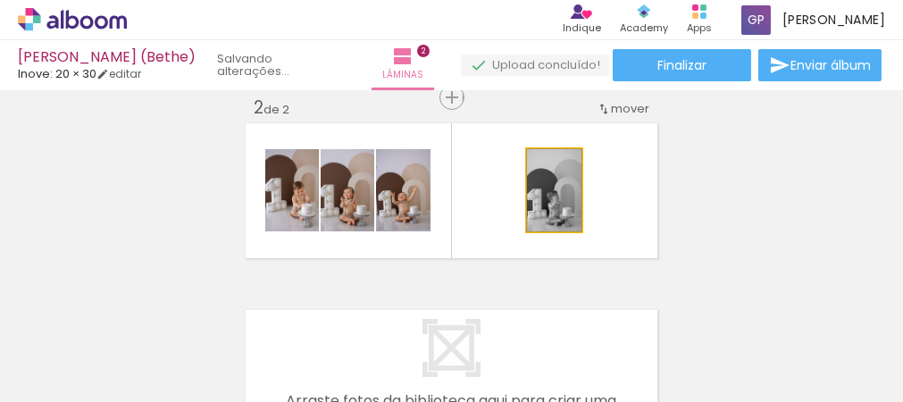
click at [556, 171] on div at bounding box center [556, 168] width 29 height 29
